Goal: Navigation & Orientation: Find specific page/section

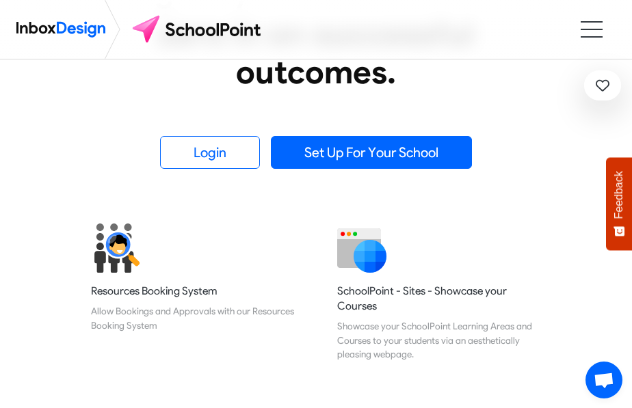
scroll to position [423, 0]
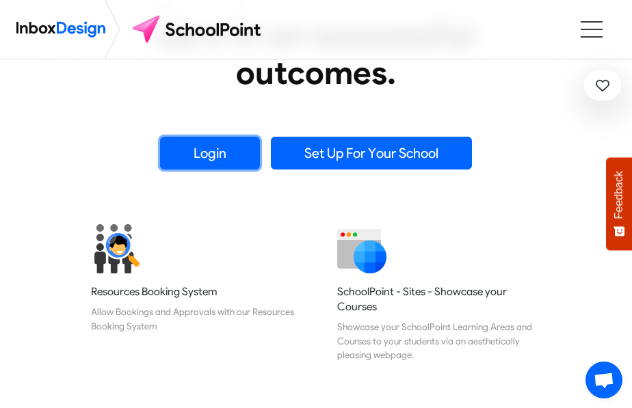
click at [216, 157] on link "Login" at bounding box center [210, 153] width 100 height 33
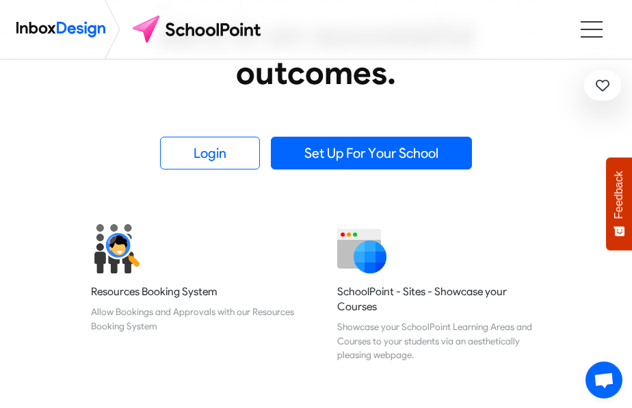
click at [594, 29] on li at bounding box center [591, 29] width 22 height 1
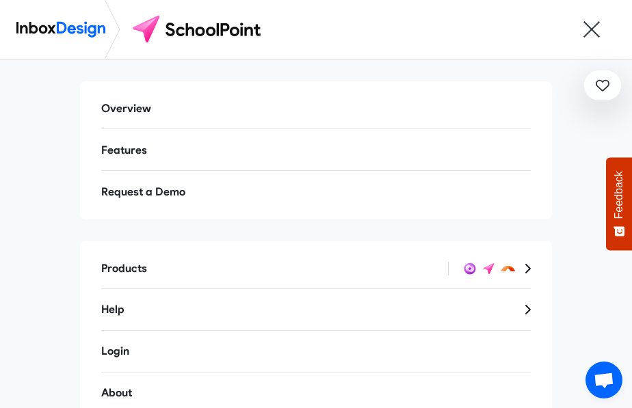
click at [136, 108] on link "Overview" at bounding box center [315, 108] width 451 height 33
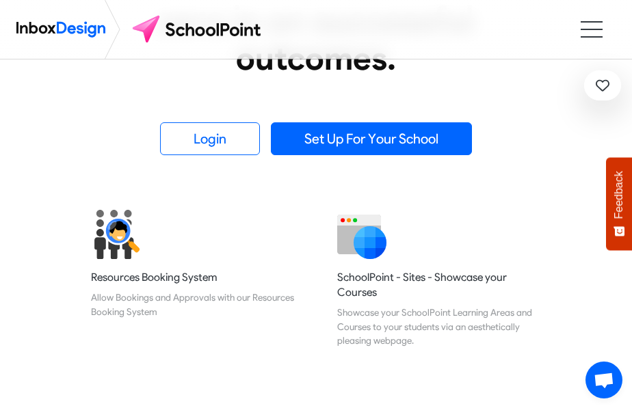
scroll to position [465, 0]
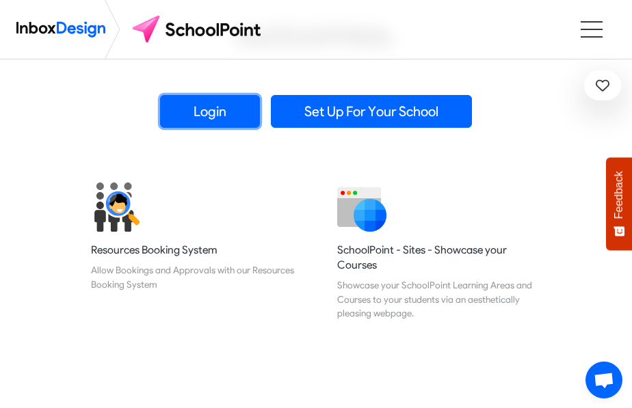
click at [191, 107] on link "Login" at bounding box center [210, 111] width 100 height 33
